Goal: Task Accomplishment & Management: Complete application form

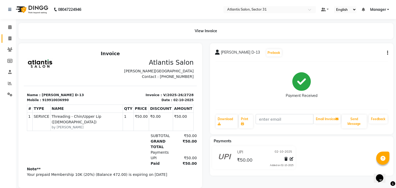
drag, startPoint x: 0, startPoint y: 0, endPoint x: 10, endPoint y: 40, distance: 41.0
click at [10, 40] on icon at bounding box center [9, 38] width 3 height 4
select select "service"
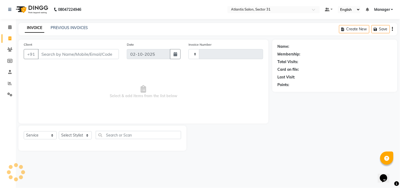
type input "2729"
select select "4391"
click at [79, 53] on input "Client" at bounding box center [78, 54] width 81 height 10
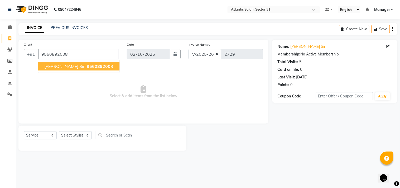
click at [90, 67] on button "Jatin sir 956089200 8" at bounding box center [79, 66] width 82 height 8
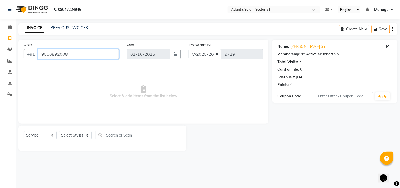
drag, startPoint x: 79, startPoint y: 56, endPoint x: 90, endPoint y: 49, distance: 12.4
click at [82, 54] on input "9560892008" at bounding box center [78, 54] width 81 height 10
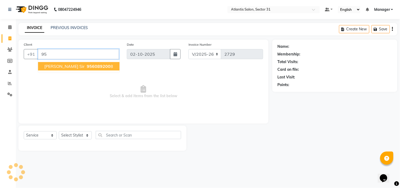
type input "9"
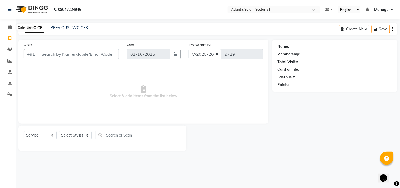
click at [8, 25] on span at bounding box center [9, 27] width 9 height 6
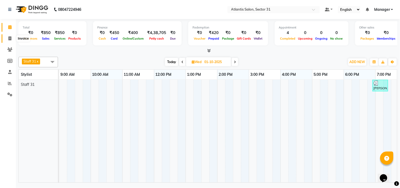
click at [7, 37] on span at bounding box center [9, 39] width 9 height 6
select select "service"
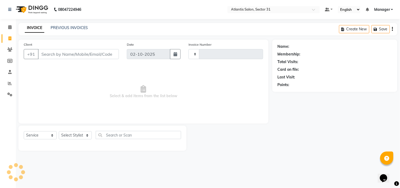
type input "2729"
select select "4391"
click at [9, 24] on span at bounding box center [9, 27] width 9 height 6
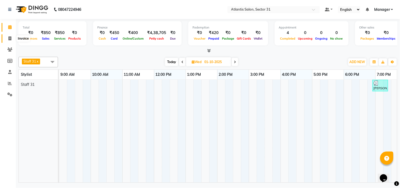
click at [7, 38] on span at bounding box center [9, 39] width 9 height 6
select select "service"
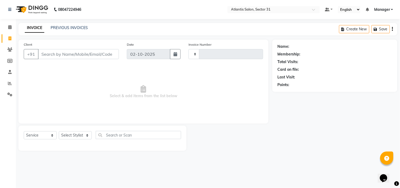
type input "2729"
select select "4391"
click at [61, 53] on input "Client" at bounding box center [78, 54] width 81 height 10
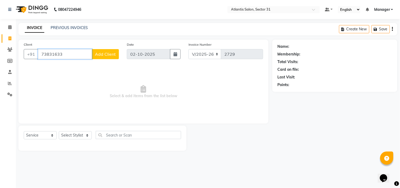
type input "73831633"
click at [69, 134] on select "Select Stylist Alka Annu Chetan Farman Kavita Manager Staff 31 Staff ILD Suraj …" at bounding box center [75, 135] width 33 height 8
select select "24236"
click at [59, 131] on select "Select Stylist Alka Annu Chetan Farman Kavita Manager Staff 31 Staff ILD Suraj …" at bounding box center [75, 135] width 33 height 8
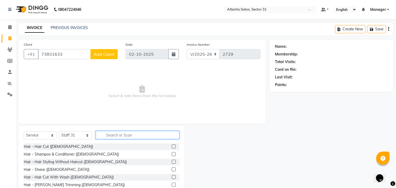
click at [143, 134] on input "text" at bounding box center [138, 135] width 84 height 8
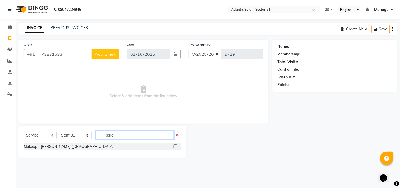
type input "sare"
click at [174, 146] on label at bounding box center [176, 146] width 4 height 4
click at [174, 146] on input "checkbox" at bounding box center [175, 146] width 3 height 3
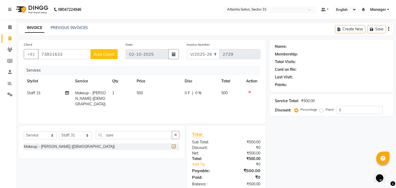
checkbox input "false"
click at [70, 53] on input "73831633" at bounding box center [64, 54] width 53 height 10
click at [39, 92] on span "Staff 31" at bounding box center [34, 92] width 14 height 5
select select "24236"
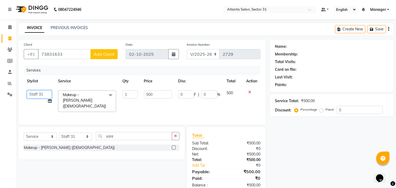
click at [45, 92] on select "Alka Annu Chetan Farman Kavita Manager Staff 31 Staff ILD Suraj Sushma" at bounding box center [39, 94] width 25 height 8
click at [64, 53] on input "73831633" at bounding box center [64, 54] width 53 height 10
type input "7"
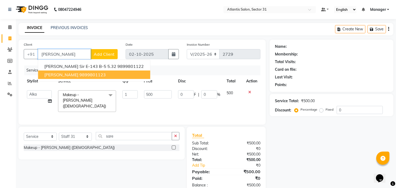
click at [108, 72] on button "Bhupender Yadav 9899801123" at bounding box center [94, 74] width 112 height 8
type input "9899801123"
click at [108, 72] on div "Services" at bounding box center [144, 70] width 240 height 10
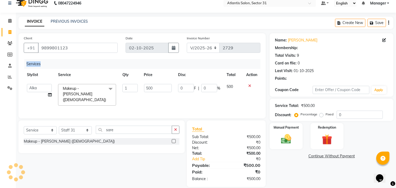
scroll to position [12, 0]
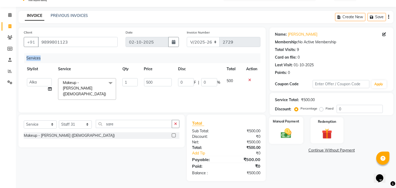
click at [282, 129] on img at bounding box center [286, 133] width 17 height 12
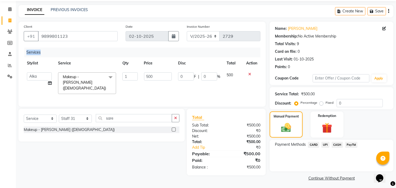
scroll to position [20, 0]
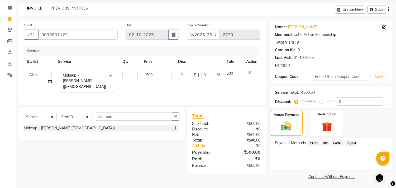
click at [325, 143] on span "UPI" at bounding box center [325, 143] width 8 height 6
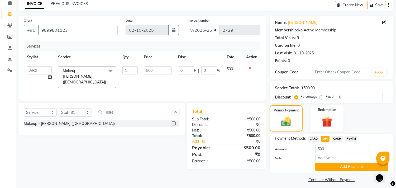
scroll to position [27, 0]
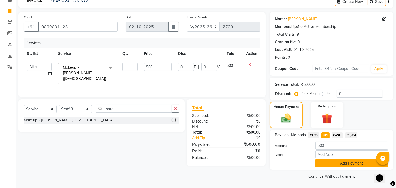
click at [331, 163] on button "Add Payment" at bounding box center [351, 163] width 73 height 8
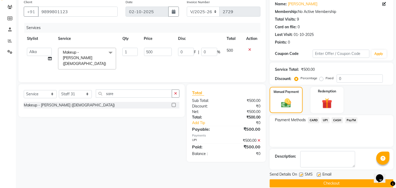
scroll to position [49, 0]
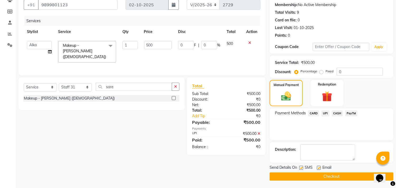
click at [305, 176] on button "Checkout" at bounding box center [332, 176] width 124 height 8
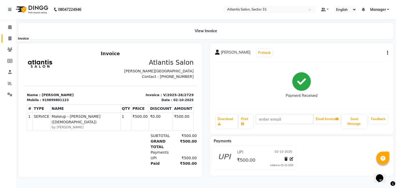
click at [10, 36] on span at bounding box center [9, 39] width 9 height 6
select select "service"
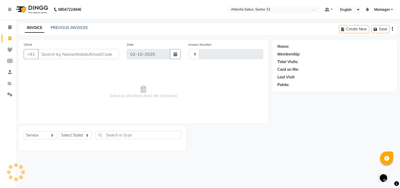
type input "2730"
select select "4391"
click at [88, 133] on select "Select Stylist" at bounding box center [75, 135] width 33 height 8
click at [87, 134] on select "Select Stylist" at bounding box center [75, 135] width 33 height 8
drag, startPoint x: 87, startPoint y: 134, endPoint x: 80, endPoint y: 138, distance: 8.4
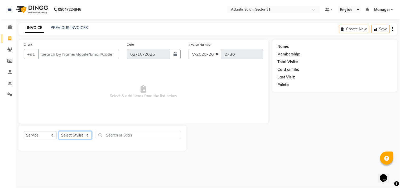
click at [81, 139] on select "Select Stylist Alka Annu Chetan Farman Kavita Manager Staff 31 Staff ILD Suraj …" at bounding box center [75, 135] width 33 height 8
select select "93064"
click at [59, 131] on select "Select Stylist Alka Annu Chetan Farman Kavita Manager Staff 31 Staff ILD Suraj …" at bounding box center [75, 135] width 33 height 8
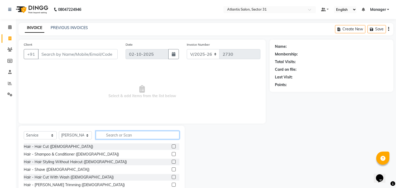
click at [131, 133] on input "text" at bounding box center [138, 135] width 84 height 8
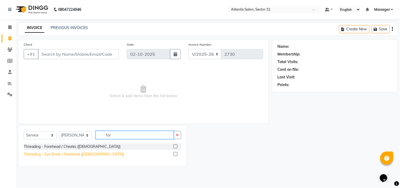
type input "for"
click at [83, 153] on div "Threading - Eye Brow / Forehead (Female)" at bounding box center [74, 154] width 101 height 6
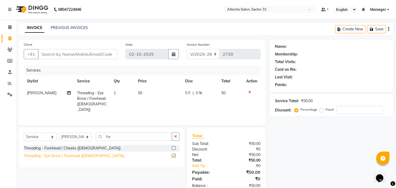
checkbox input "false"
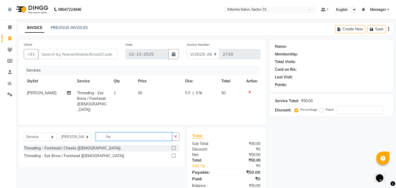
click at [118, 135] on input "for" at bounding box center [134, 136] width 76 height 8
type input "f"
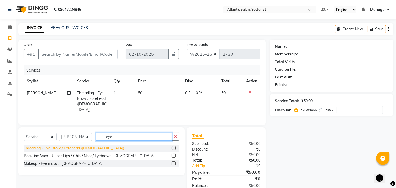
type input "eye"
click at [78, 149] on div "Threading - Eye Brow / Forehead (Female)" at bounding box center [74, 148] width 101 height 6
checkbox input "false"
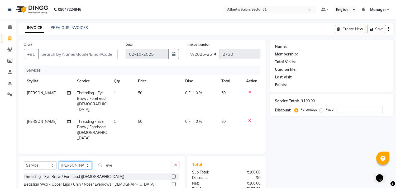
click at [76, 161] on select "Select Stylist Alka Annu Chetan Farman Kavita Manager Staff 31 Staff ILD Suraj …" at bounding box center [75, 165] width 33 height 8
select select "33510"
click at [59, 161] on select "Select Stylist Alka Annu Chetan Farman Kavita Manager Staff 31 Staff ILD Suraj …" at bounding box center [75, 165] width 33 height 8
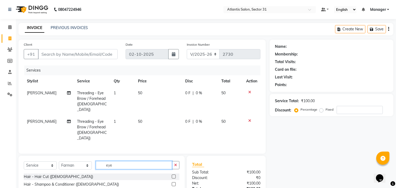
click at [117, 161] on input "eye" at bounding box center [134, 165] width 76 height 8
type input "e"
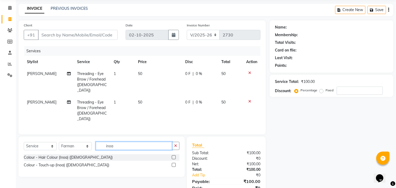
scroll to position [35, 0]
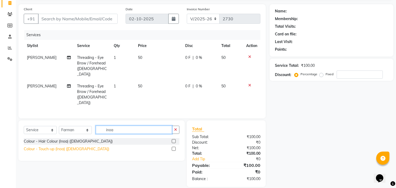
type input "inoa"
click at [70, 146] on div "Colour - Touch-up (Inoa) (Female)" at bounding box center [66, 149] width 85 height 6
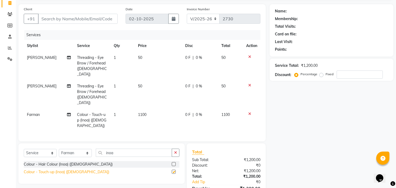
checkbox input "false"
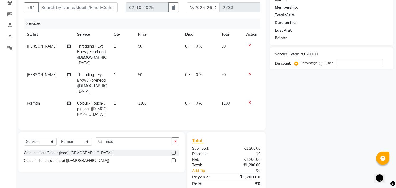
scroll to position [53, 0]
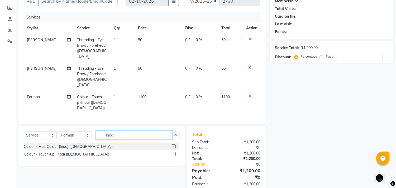
click at [131, 131] on input "inoa" at bounding box center [134, 135] width 76 height 8
type input "i"
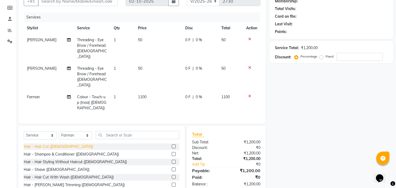
click at [56, 144] on div "Hair - Hair Cut (Male)" at bounding box center [58, 147] width 69 height 6
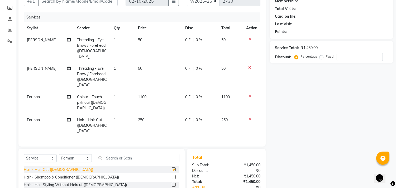
checkbox input "false"
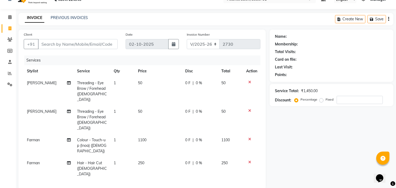
scroll to position [0, 0]
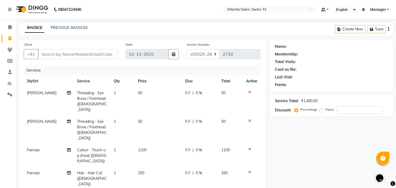
click at [250, 170] on icon at bounding box center [249, 172] width 3 height 4
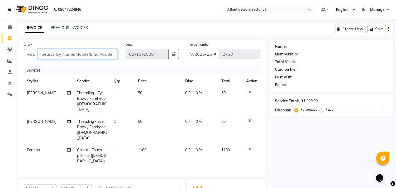
click at [73, 50] on input "Client" at bounding box center [78, 54] width 80 height 10
type input "d"
type input "0"
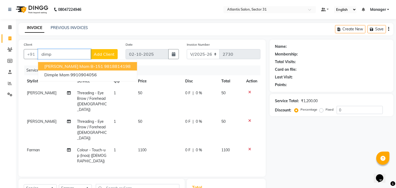
click at [104, 65] on ngb-highlight "9818814198" at bounding box center [117, 66] width 26 height 5
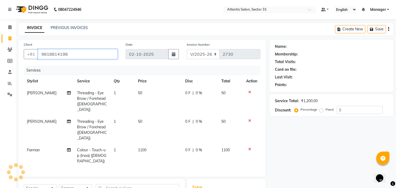
type input "9818814198"
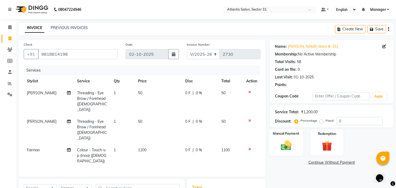
click at [291, 136] on div "Manual Payment" at bounding box center [286, 142] width 34 height 27
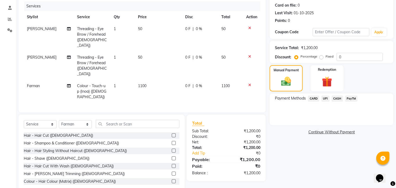
click at [327, 100] on span "UPI" at bounding box center [325, 98] width 8 height 6
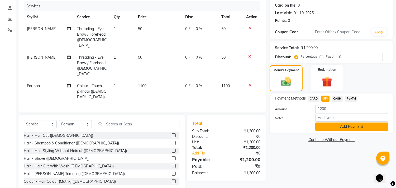
click at [323, 127] on button "Add Payment" at bounding box center [351, 126] width 73 height 8
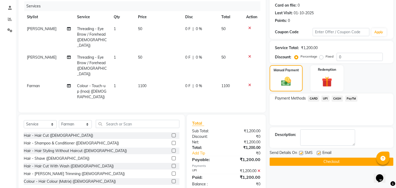
click at [308, 164] on button "Checkout" at bounding box center [332, 161] width 124 height 8
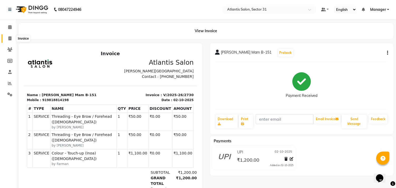
click at [9, 37] on icon at bounding box center [9, 38] width 3 height 4
select select "service"
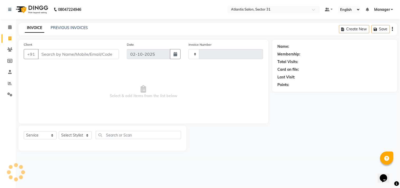
type input "2731"
select select "4391"
click at [61, 56] on input "Client" at bounding box center [78, 54] width 81 height 10
click at [70, 137] on select "Select Stylist Alka Annu Chetan Farman Kavita Manager Staff 31 Staff ILD Suraj …" at bounding box center [75, 135] width 33 height 8
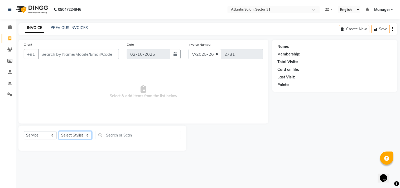
select select "93064"
click at [59, 131] on select "Select Stylist Alka Annu Chetan Farman Kavita Manager Staff 31 Staff ILD Suraj …" at bounding box center [75, 135] width 33 height 8
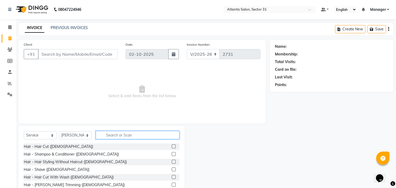
click at [117, 135] on input "text" at bounding box center [138, 135] width 84 height 8
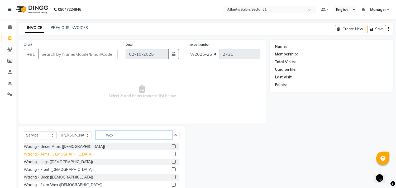
type input "wax"
click at [50, 155] on div "Waxing - Arms (Female)" at bounding box center [59, 154] width 70 height 6
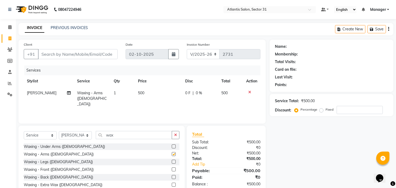
checkbox input "false"
click at [121, 136] on input "wax" at bounding box center [134, 135] width 76 height 8
type input "w"
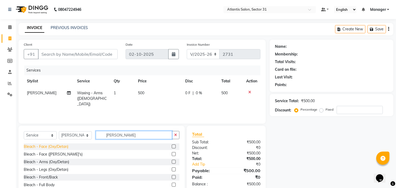
type input "blea"
click at [65, 147] on div "Bleach - Face (Oxy/Detan)" at bounding box center [46, 147] width 45 height 6
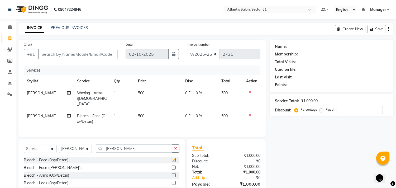
checkbox input "false"
click at [70, 54] on input "Client" at bounding box center [78, 54] width 80 height 10
click at [68, 57] on input "Client" at bounding box center [78, 54] width 80 height 10
type input "8"
type input "0"
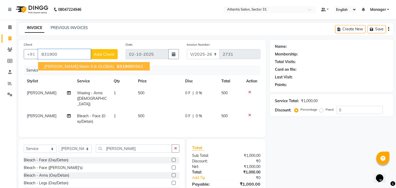
click at [71, 69] on span "shavya mam 5.6 GLOBAL" at bounding box center [79, 66] width 70 height 5
type input "8319005962"
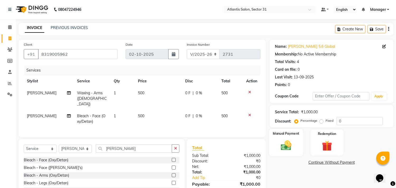
click at [289, 141] on img at bounding box center [286, 145] width 17 height 12
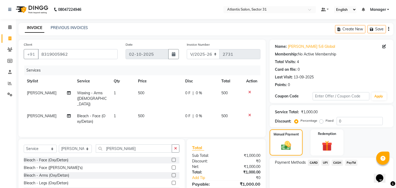
click at [336, 160] on span "CASH" at bounding box center [337, 163] width 11 height 6
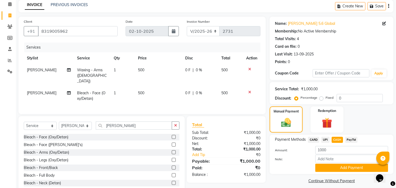
scroll to position [36, 0]
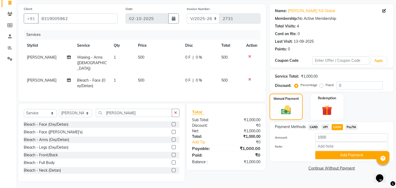
click at [347, 159] on div "Payment Methods CARD UPI CASH PayTM Amount: 1000 Note: Add Payment" at bounding box center [332, 141] width 124 height 39
click at [356, 152] on button "Add Payment" at bounding box center [351, 155] width 73 height 8
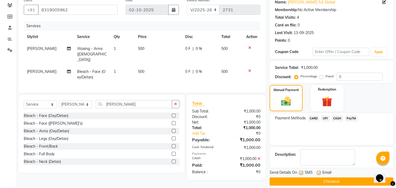
scroll to position [49, 0]
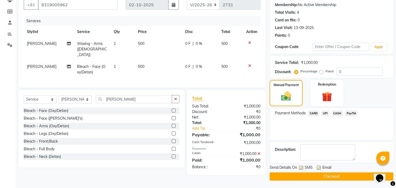
click at [341, 179] on button "Checkout" at bounding box center [332, 176] width 124 height 8
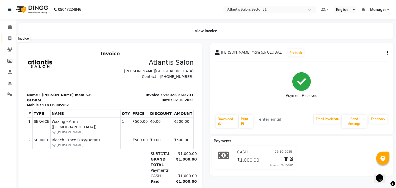
click at [12, 41] on span at bounding box center [9, 39] width 9 height 6
select select "service"
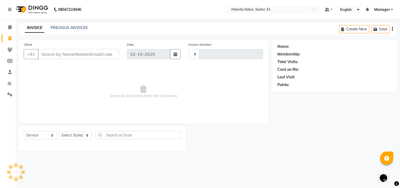
type input "2732"
select select "4391"
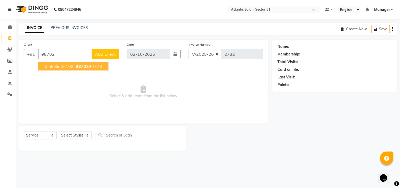
click at [77, 62] on button "Girik Sir D-102 98702 44778" at bounding box center [73, 66] width 70 height 8
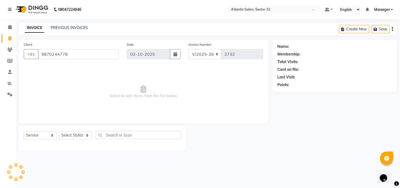
type input "9870244778"
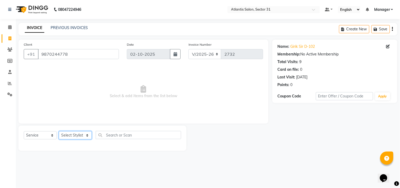
click at [75, 139] on select "Select Stylist Alka Annu Chetan Farman Kavita Manager Staff 31 Staff ILD Suraj …" at bounding box center [75, 135] width 33 height 8
select select "33510"
click at [59, 131] on select "Select Stylist Alka Annu Chetan Farman Kavita Manager Staff 31 Staff ILD Suraj …" at bounding box center [75, 135] width 33 height 8
click at [71, 84] on span "Select & add items from the list below" at bounding box center [144, 91] width 240 height 53
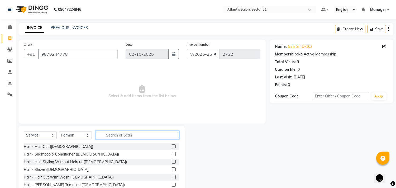
click at [131, 133] on input "text" at bounding box center [138, 135] width 84 height 8
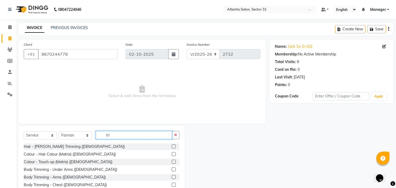
type input "tri"
click at [172, 145] on label at bounding box center [174, 146] width 4 height 4
click at [172, 145] on input "checkbox" at bounding box center [173, 146] width 3 height 3
click at [172, 145] on label at bounding box center [174, 146] width 4 height 4
click at [172, 145] on input "checkbox" at bounding box center [173, 146] width 3 height 3
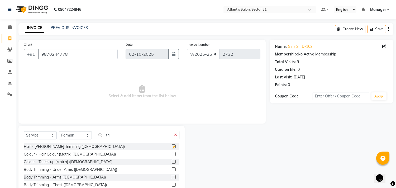
checkbox input "false"
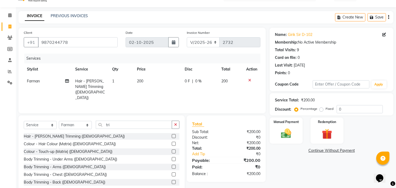
scroll to position [23, 0]
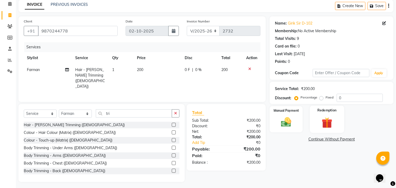
click at [331, 117] on img at bounding box center [326, 122] width 17 height 13
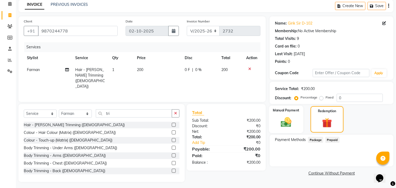
click at [298, 122] on div "Manual Payment" at bounding box center [286, 119] width 34 height 27
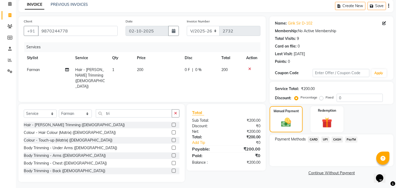
click at [322, 139] on span "UPI" at bounding box center [325, 139] width 8 height 6
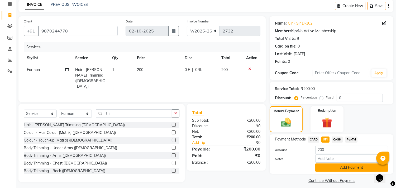
click at [346, 166] on button "Add Payment" at bounding box center [351, 167] width 73 height 8
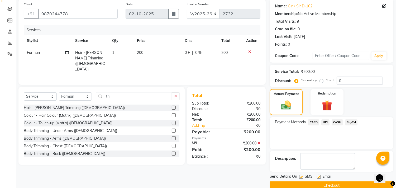
scroll to position [49, 0]
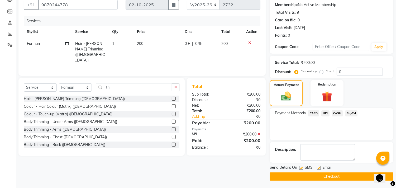
click at [319, 174] on button "Checkout" at bounding box center [332, 176] width 124 height 8
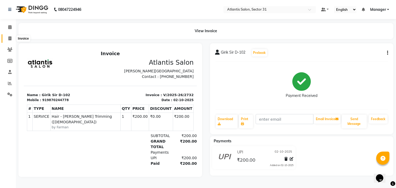
click at [8, 38] on icon at bounding box center [9, 38] width 3 height 4
select select "service"
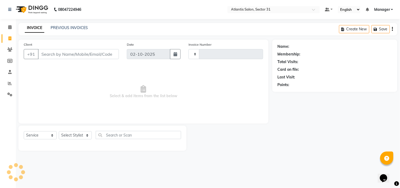
type input "2733"
select select "4391"
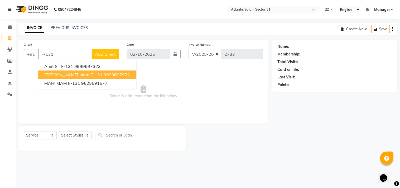
click at [104, 72] on ngb-highlight "9999697923" at bounding box center [117, 74] width 26 height 5
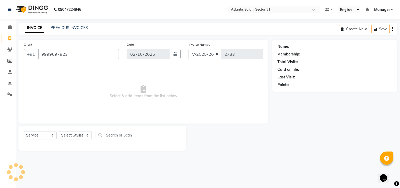
type input "9999697923"
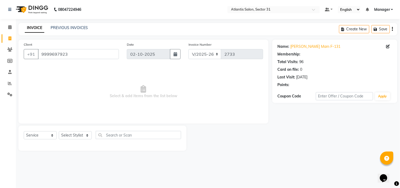
select select "1: Object"
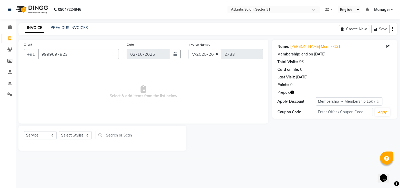
click at [292, 92] on icon "button" at bounding box center [293, 92] width 4 height 4
click at [241, 109] on span "Select & add items from the list below" at bounding box center [144, 91] width 240 height 53
click at [67, 133] on select "Select Stylist Alka Annu Chetan Farman Kavita Manager Staff 31 Staff ILD Suraj …" at bounding box center [75, 135] width 33 height 8
click at [88, 136] on select "Select Stylist Alka Annu Chetan Farman Kavita Manager Staff 31 Staff ILD Suraj …" at bounding box center [75, 135] width 33 height 8
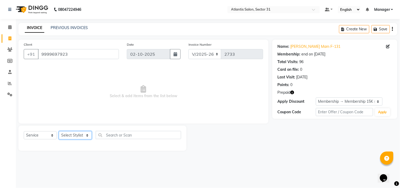
select select "24236"
click at [59, 131] on select "Select Stylist Alka Annu Chetan Farman Kavita Manager Staff 31 Staff ILD Suraj …" at bounding box center [75, 135] width 33 height 8
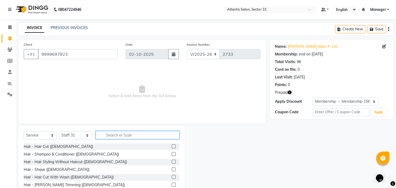
click at [121, 131] on input "text" at bounding box center [138, 135] width 84 height 8
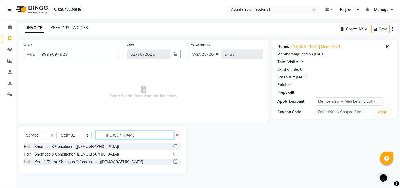
type input "SHAMP"
click at [175, 153] on label at bounding box center [176, 154] width 4 height 4
click at [175, 153] on input "checkbox" at bounding box center [175, 153] width 3 height 3
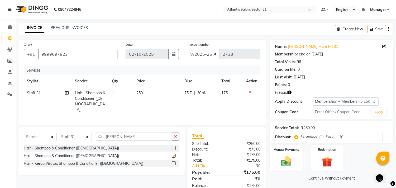
checkbox input "false"
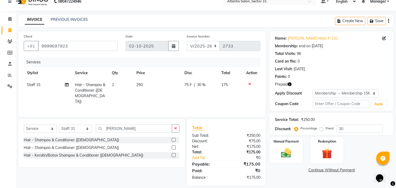
scroll to position [12, 0]
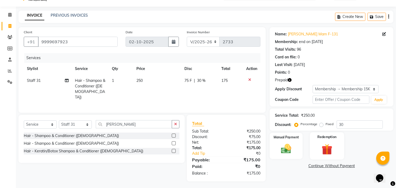
drag, startPoint x: 337, startPoint y: 145, endPoint x: 340, endPoint y: 146, distance: 3.0
click at [340, 146] on div "Redemption" at bounding box center [327, 145] width 34 height 27
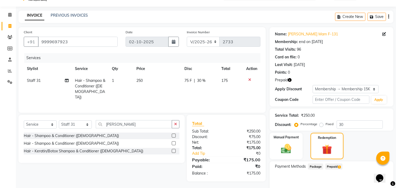
click at [339, 165] on span "1" at bounding box center [339, 166] width 3 height 3
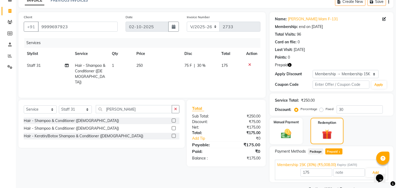
scroll to position [40, 0]
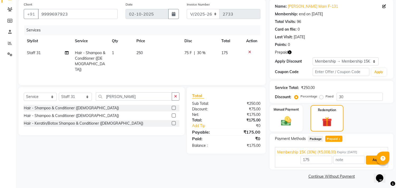
click at [374, 161] on button "Add" at bounding box center [375, 159] width 19 height 9
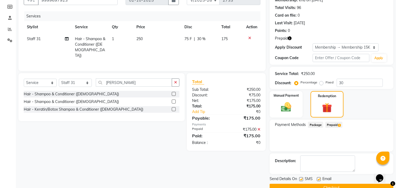
scroll to position [65, 0]
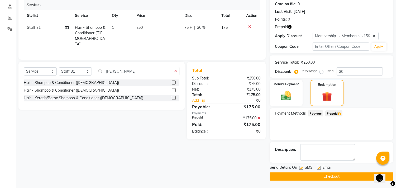
click at [342, 178] on button "Checkout" at bounding box center [332, 176] width 124 height 8
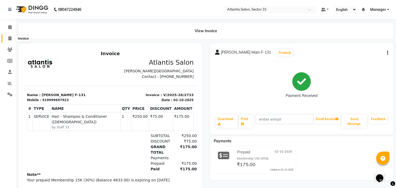
click at [9, 39] on icon at bounding box center [9, 38] width 3 height 4
select select "service"
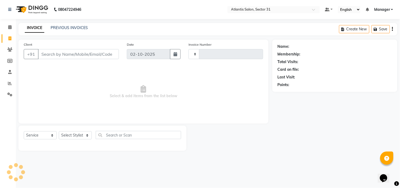
type input "2734"
select select "4391"
click at [71, 58] on input "Client" at bounding box center [78, 54] width 81 height 10
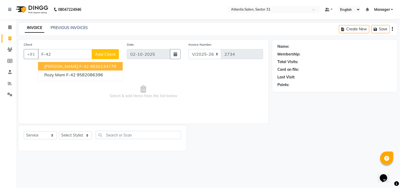
click at [74, 64] on span "Sangeeta Mam F-42" at bounding box center [66, 66] width 45 height 5
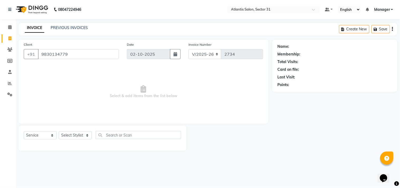
type input "9830134779"
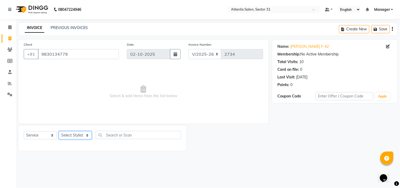
click at [80, 131] on select "Select Stylist Alka Annu Chetan Farman Kavita Manager Staff 31 Staff ILD Suraj …" at bounding box center [75, 135] width 33 height 8
select select "33510"
click at [59, 131] on select "Select Stylist Alka Annu Chetan Farman Kavita Manager Staff 31 Staff ILD Suraj …" at bounding box center [75, 135] width 33 height 8
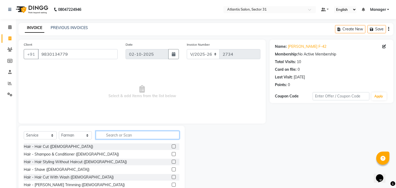
click at [115, 138] on input "text" at bounding box center [138, 135] width 84 height 8
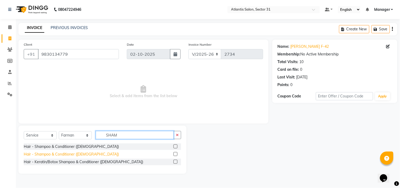
type input "SHAM"
click at [80, 153] on div "Hair - Shampoo & Conditioner (Female)" at bounding box center [71, 154] width 95 height 6
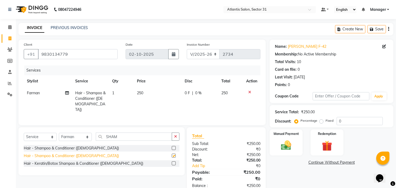
checkbox input "false"
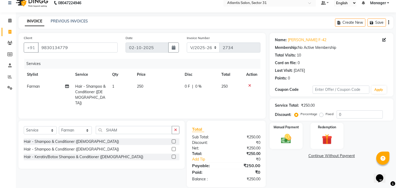
scroll to position [12, 0]
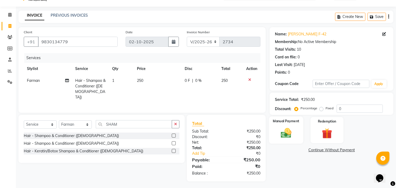
click at [285, 135] on img at bounding box center [286, 133] width 17 height 12
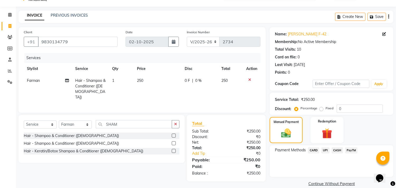
click at [315, 149] on span "CARD" at bounding box center [313, 150] width 11 height 6
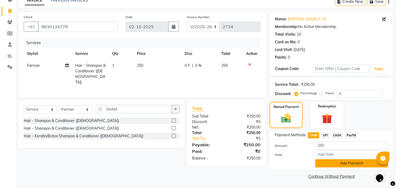
click at [328, 162] on button "Add Payment" at bounding box center [351, 163] width 73 height 8
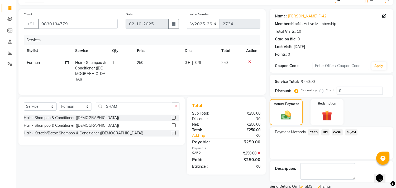
scroll to position [49, 0]
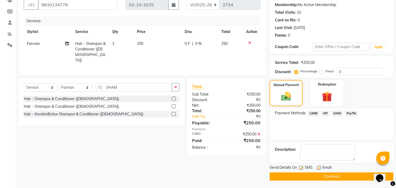
click at [333, 177] on button "Checkout" at bounding box center [332, 176] width 124 height 8
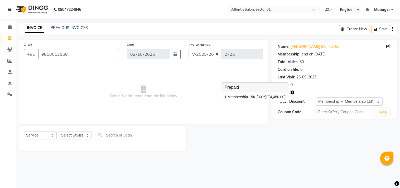
select select "4391"
select select "service"
select select "1: Object"
